Goal: Information Seeking & Learning: Learn about a topic

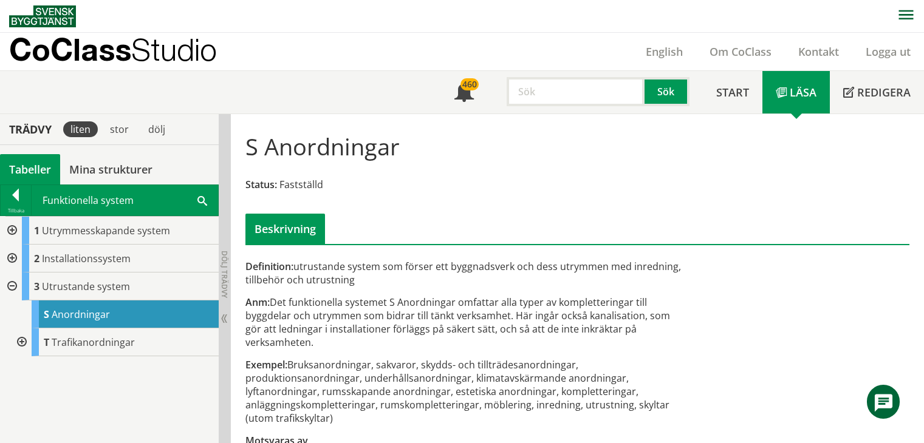
scroll to position [32, 0]
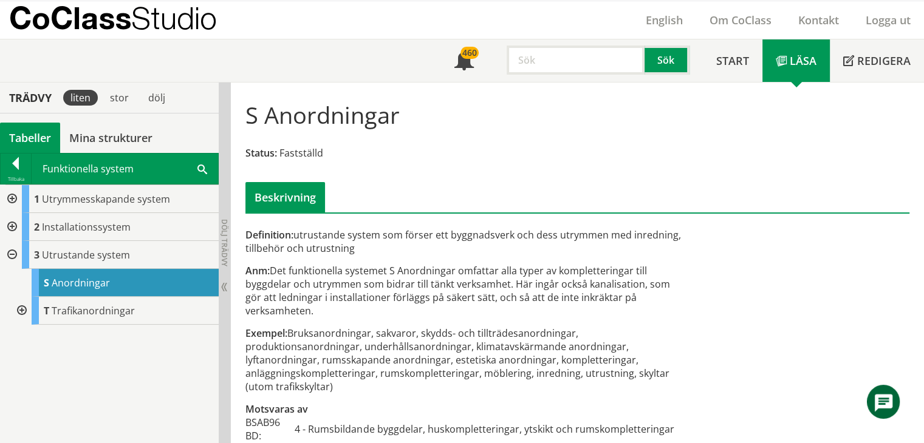
click at [571, 67] on input "text" at bounding box center [576, 60] width 138 height 29
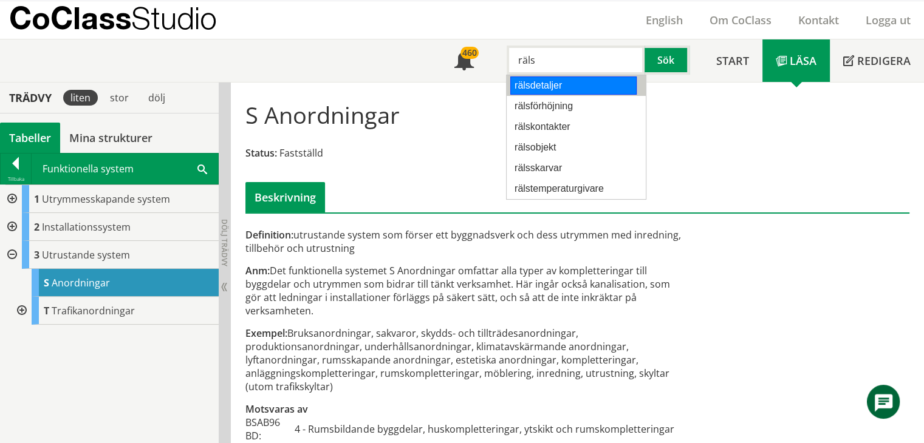
click at [570, 92] on div "rälsdetaljer" at bounding box center [573, 86] width 126 height 18
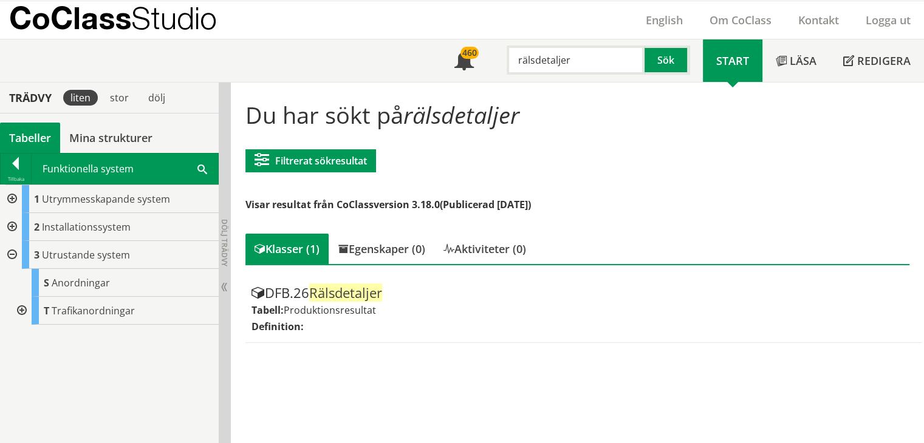
drag, startPoint x: 576, startPoint y: 61, endPoint x: 532, endPoint y: 66, distance: 44.0
click at [532, 66] on input "rälsdetaljer" at bounding box center [576, 60] width 138 height 29
type input "räls"
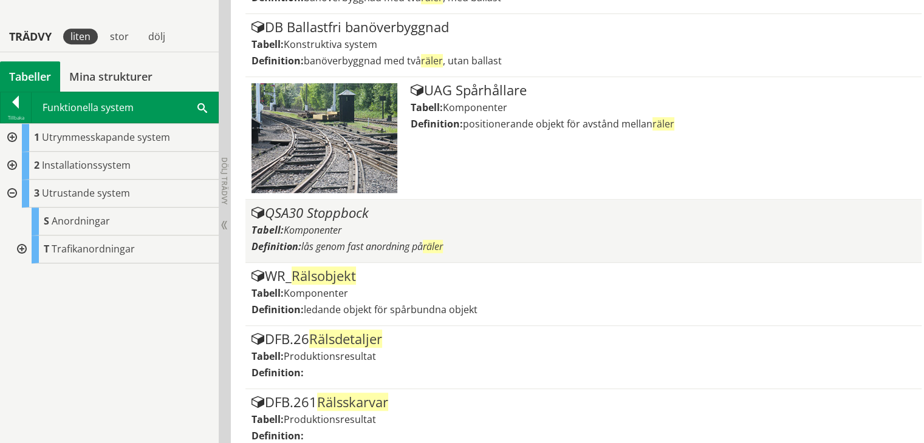
scroll to position [761, 0]
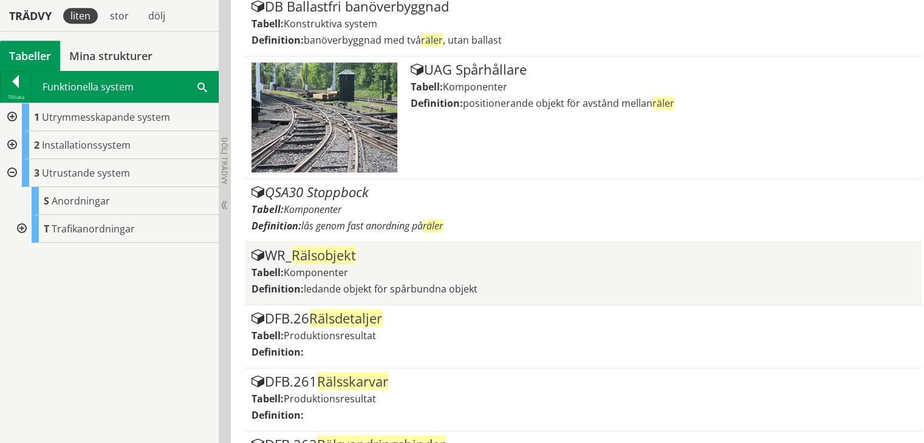
click at [347, 253] on span "Rälsobjekt" at bounding box center [324, 255] width 64 height 18
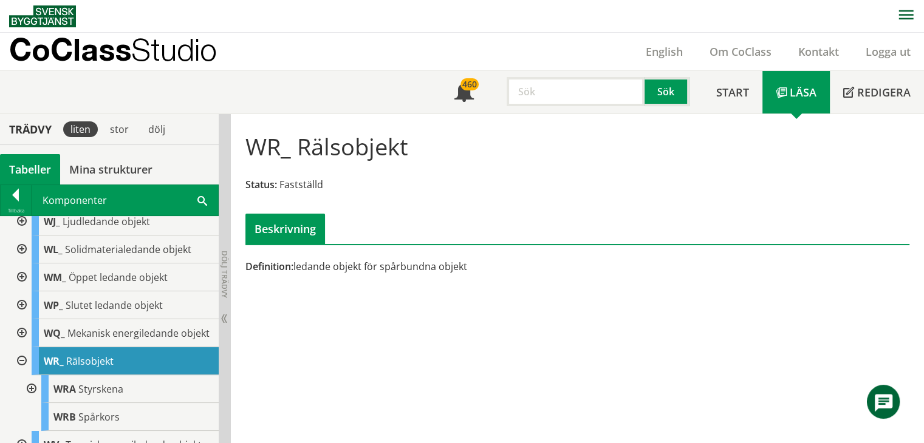
scroll to position [668, 0]
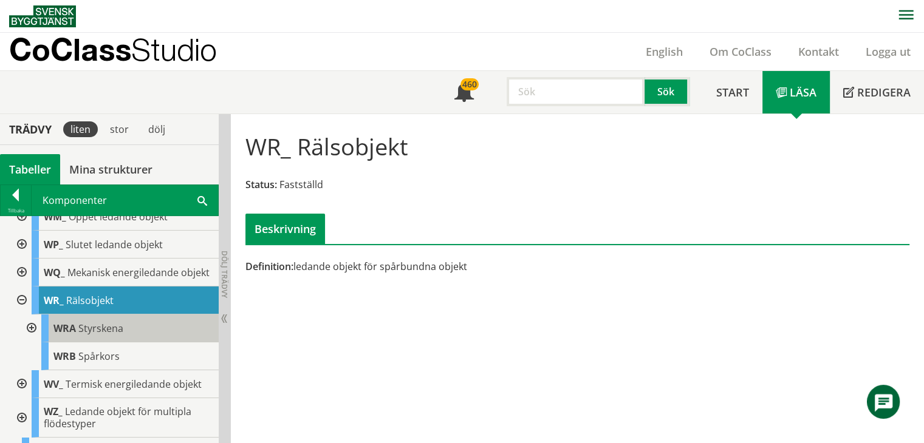
click at [117, 333] on span "Styrskena" at bounding box center [100, 328] width 45 height 13
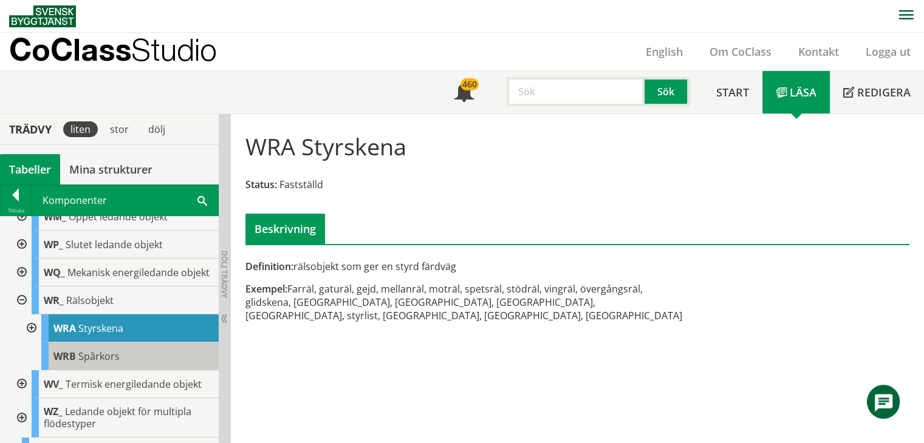
click at [116, 363] on span "Spårkors" at bounding box center [98, 356] width 41 height 13
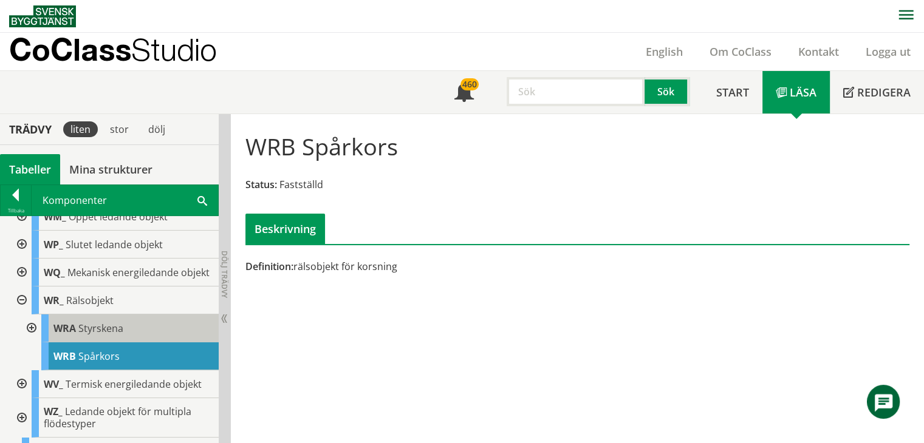
click at [132, 343] on div "WRA Styrskena" at bounding box center [129, 329] width 177 height 28
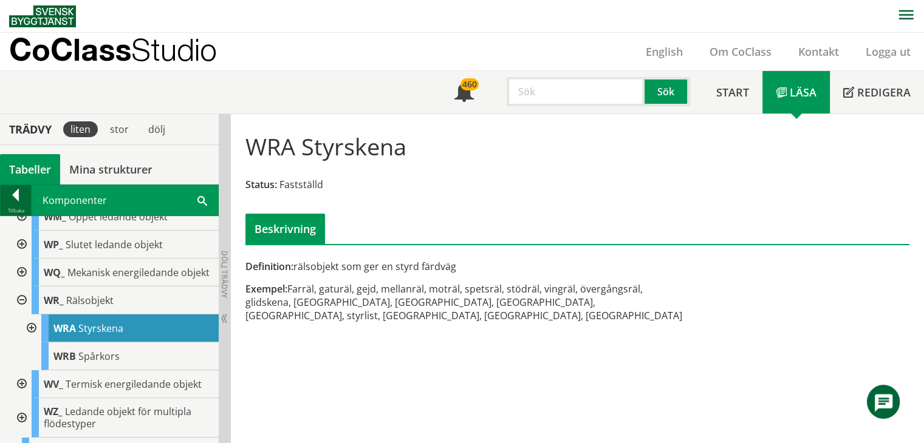
click at [23, 197] on div at bounding box center [16, 197] width 30 height 17
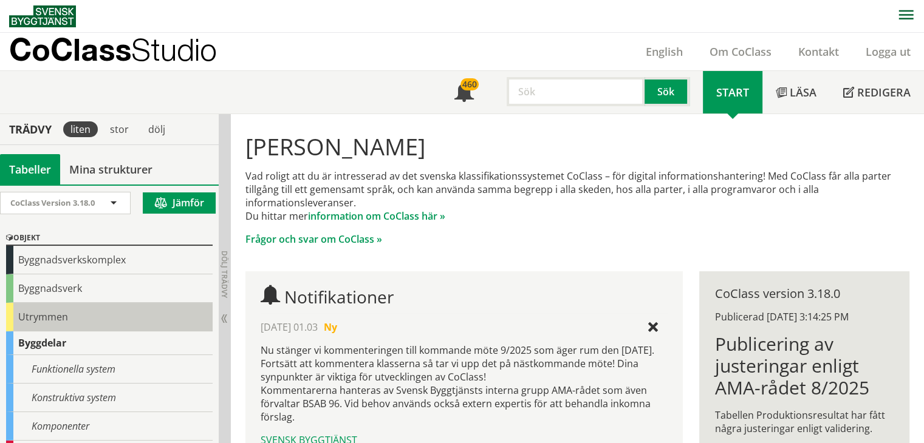
scroll to position [121, 0]
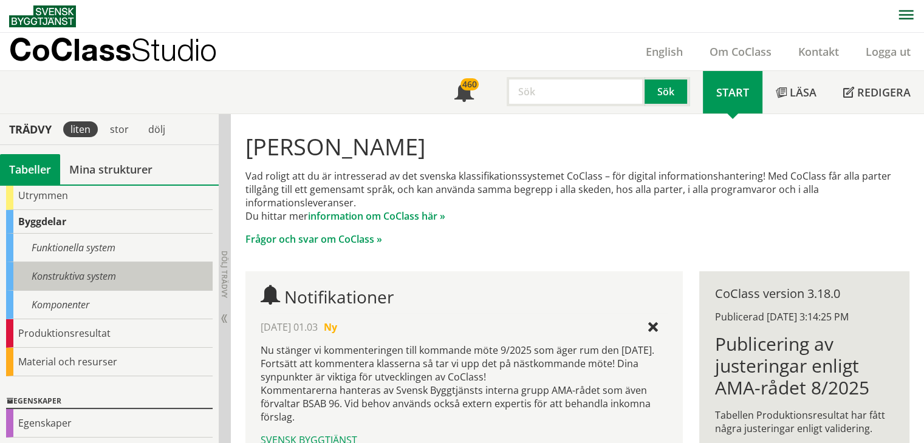
click at [72, 270] on div "Konstruktiva system" at bounding box center [109, 276] width 207 height 29
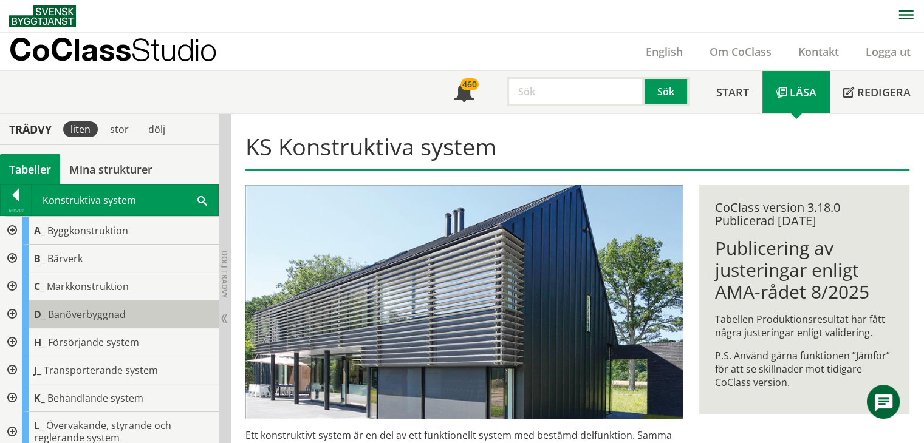
click at [92, 317] on span "Banöverbyggnad" at bounding box center [87, 314] width 78 height 13
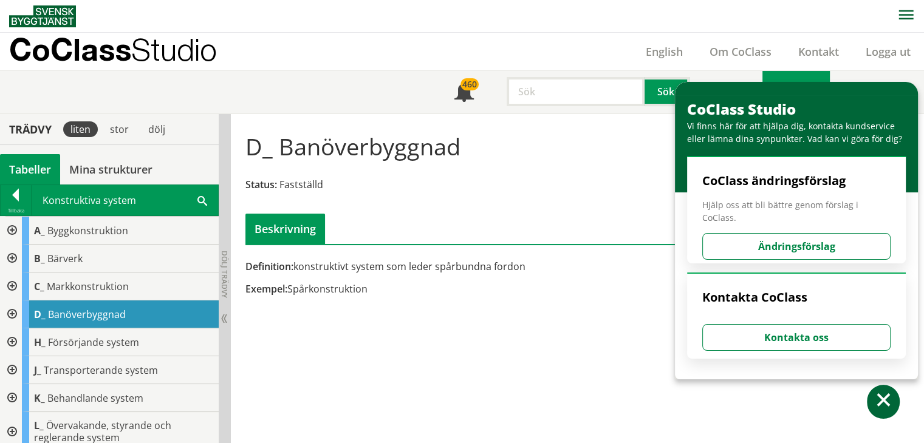
click at [11, 310] on div at bounding box center [11, 315] width 22 height 28
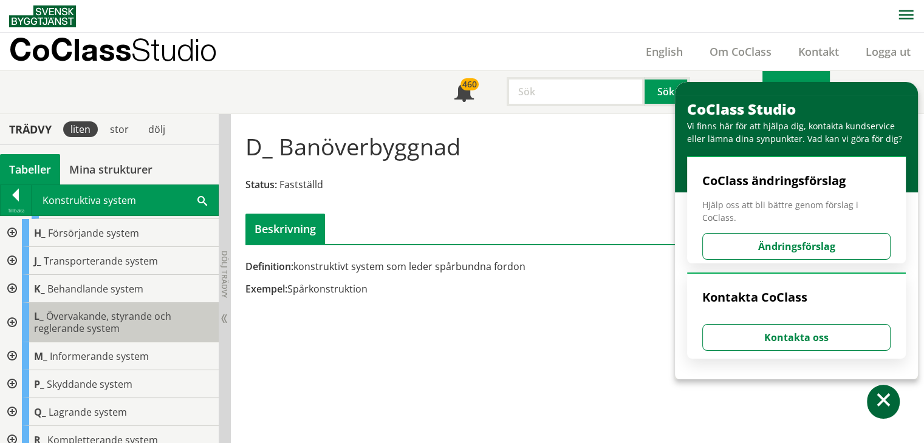
scroll to position [203, 0]
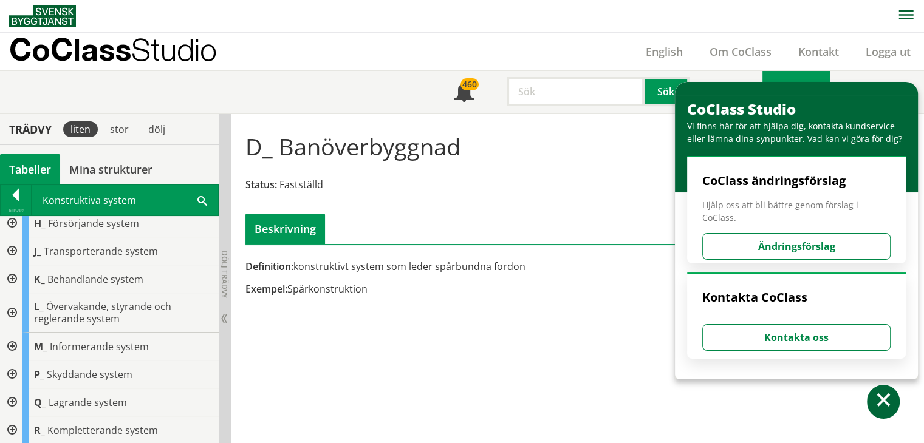
click at [12, 250] on div at bounding box center [11, 252] width 22 height 28
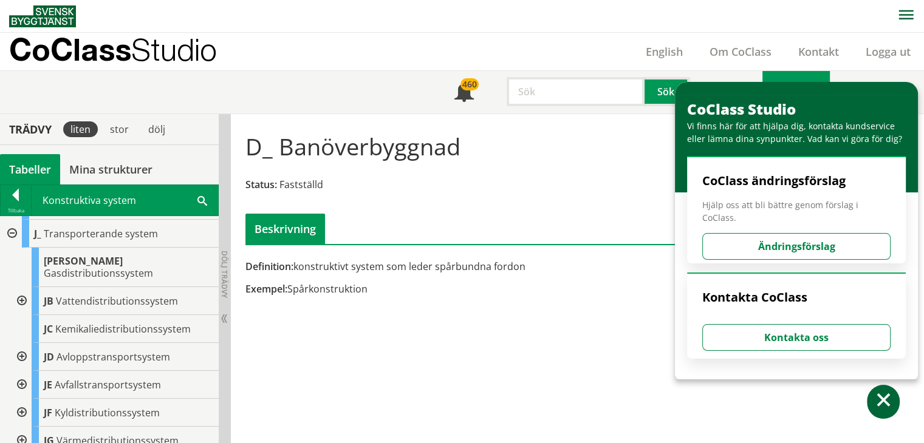
scroll to position [142, 0]
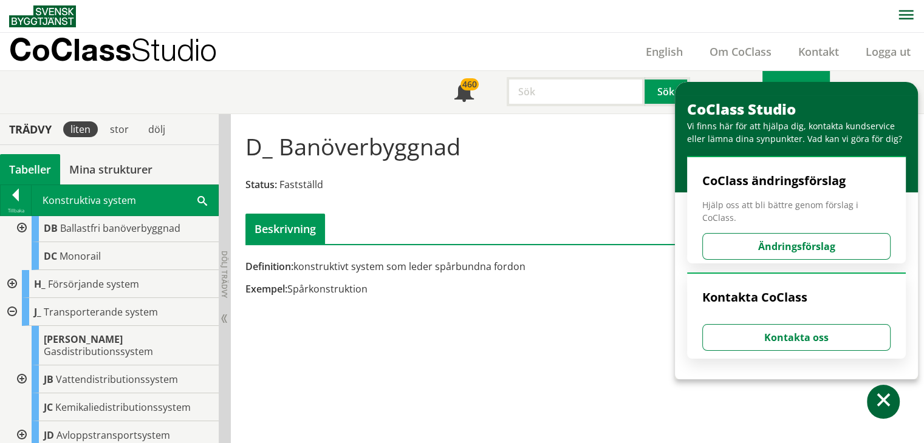
click at [10, 307] on div at bounding box center [11, 312] width 22 height 28
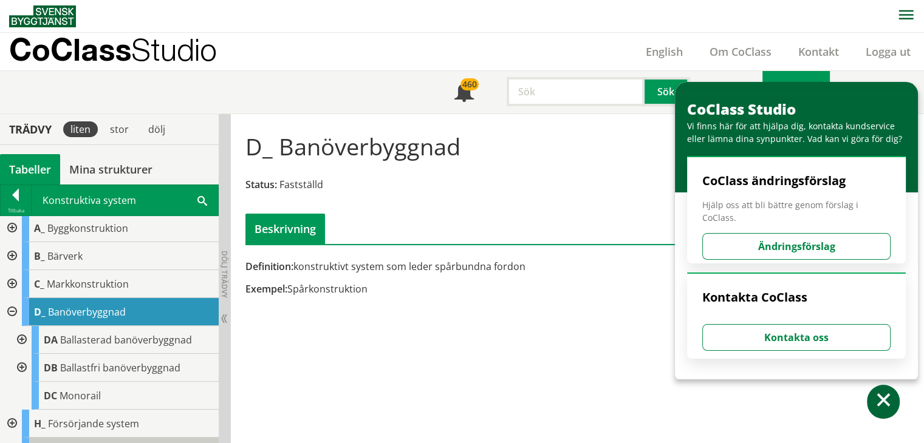
scroll to position [0, 0]
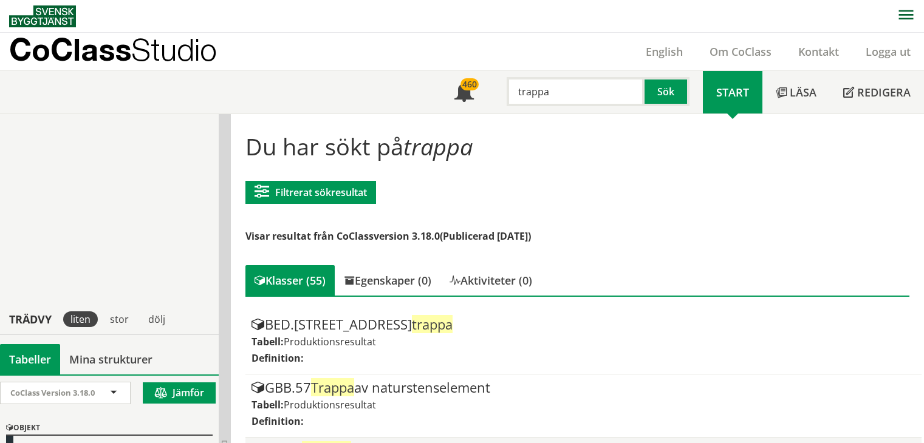
scroll to position [304, 0]
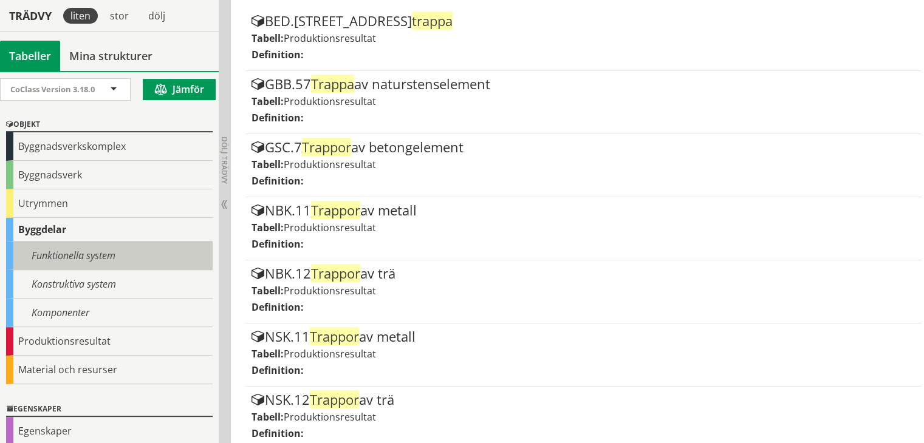
click at [40, 260] on div "Funktionella system" at bounding box center [109, 256] width 207 height 29
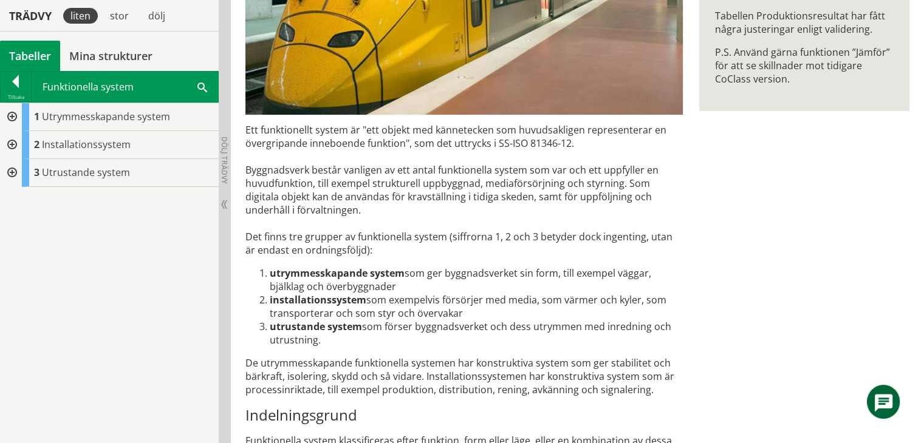
click at [12, 114] on div at bounding box center [11, 117] width 22 height 28
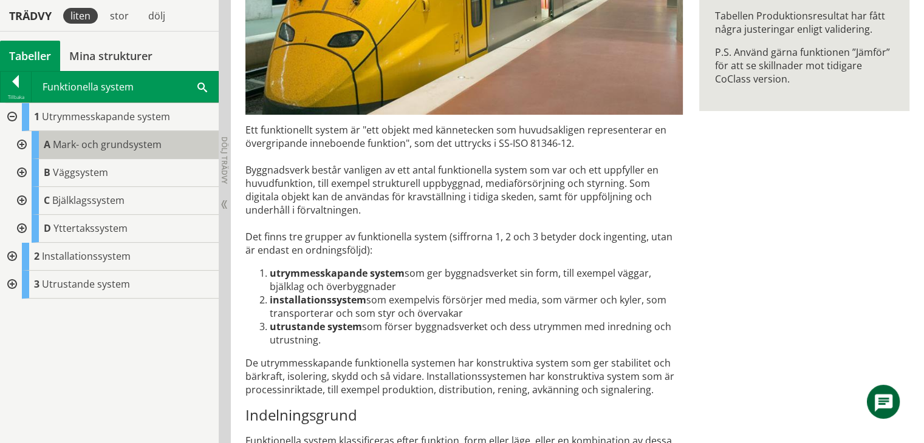
click at [93, 135] on div "A Mark- och grundsystem" at bounding box center [125, 145] width 187 height 28
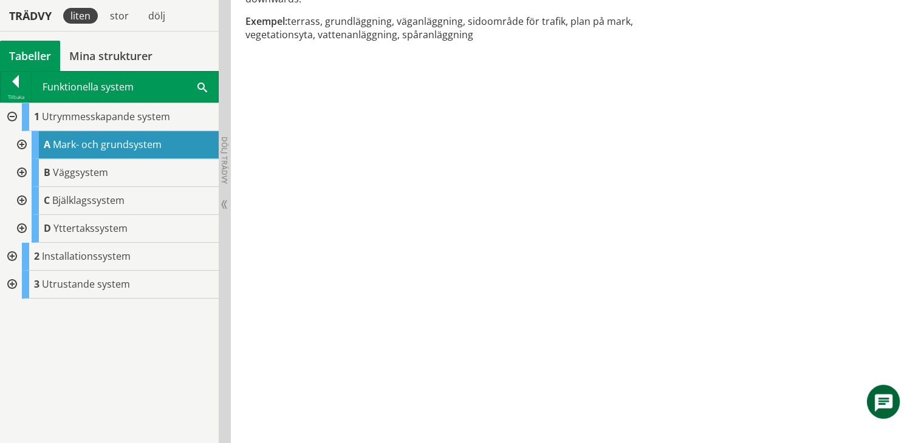
click at [22, 144] on div at bounding box center [21, 145] width 22 height 28
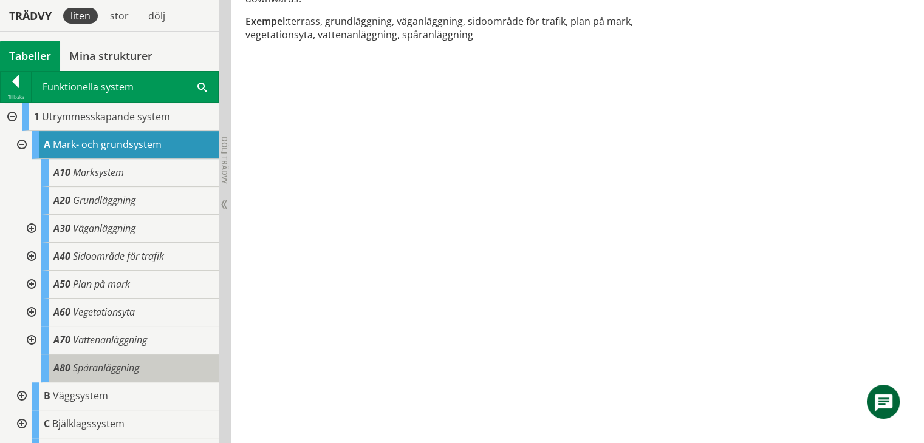
click at [146, 367] on div "A80 Spåranläggning" at bounding box center [129, 369] width 177 height 28
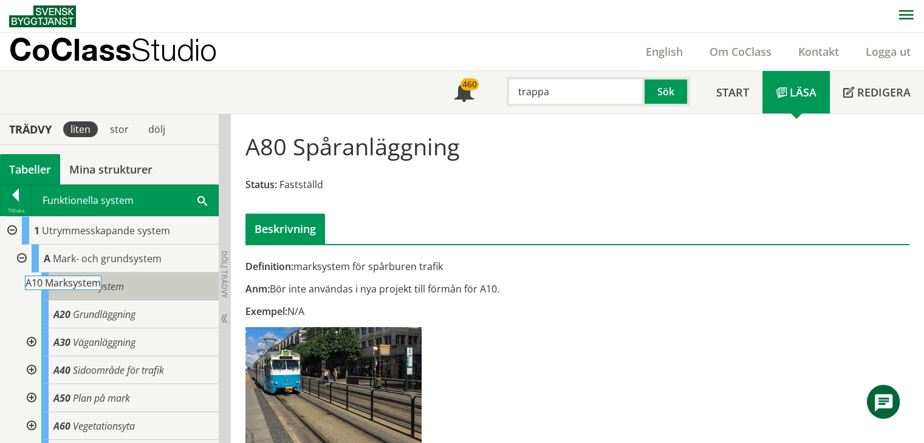
click at [156, 287] on div "A10 Marksystem" at bounding box center [129, 287] width 177 height 28
click at [152, 287] on div "A10 Marksystem" at bounding box center [129, 287] width 177 height 28
